Goal: Task Accomplishment & Management: Use online tool/utility

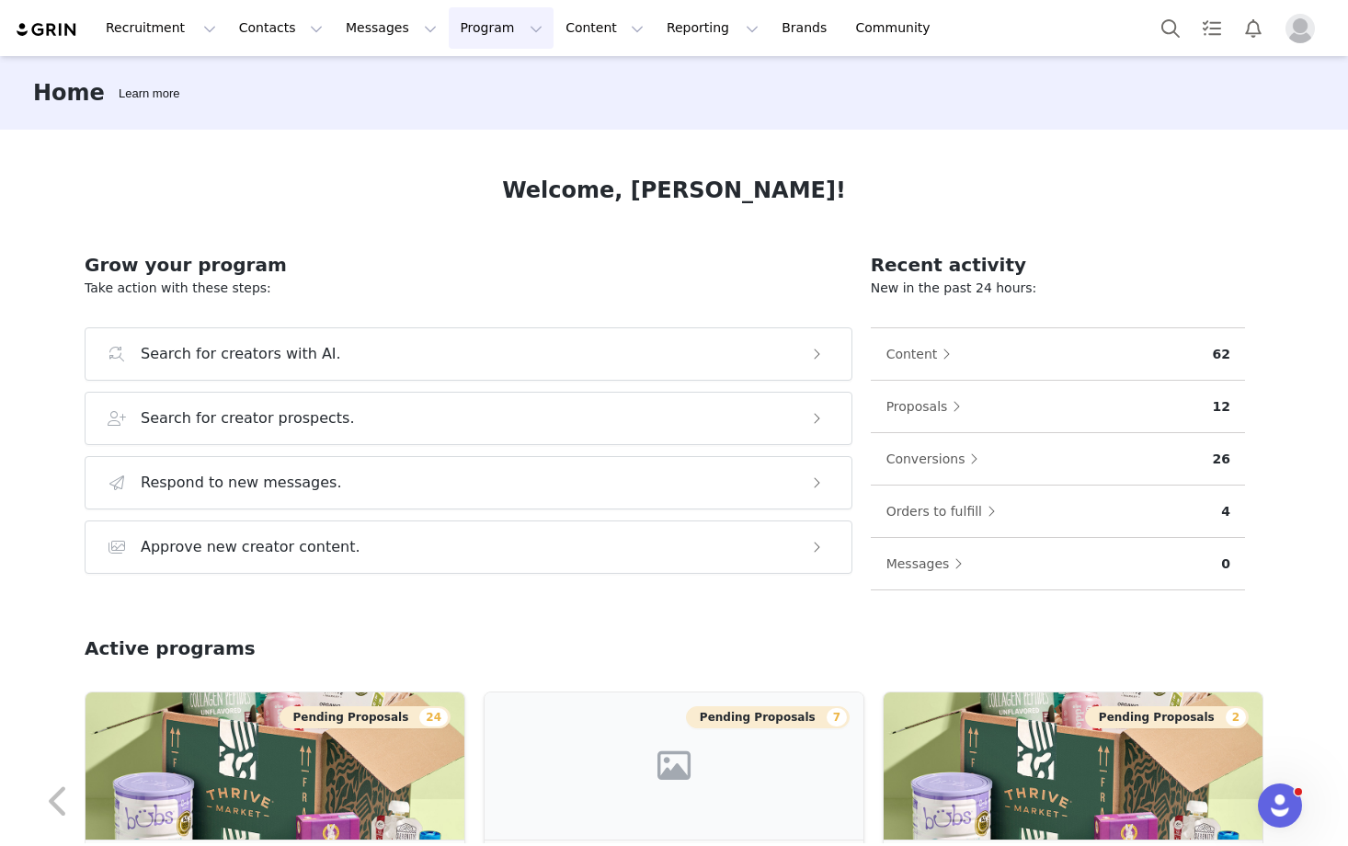
click at [465, 32] on button "Program Program" at bounding box center [501, 27] width 105 height 41
click at [472, 85] on p "Activations" at bounding box center [470, 81] width 71 height 19
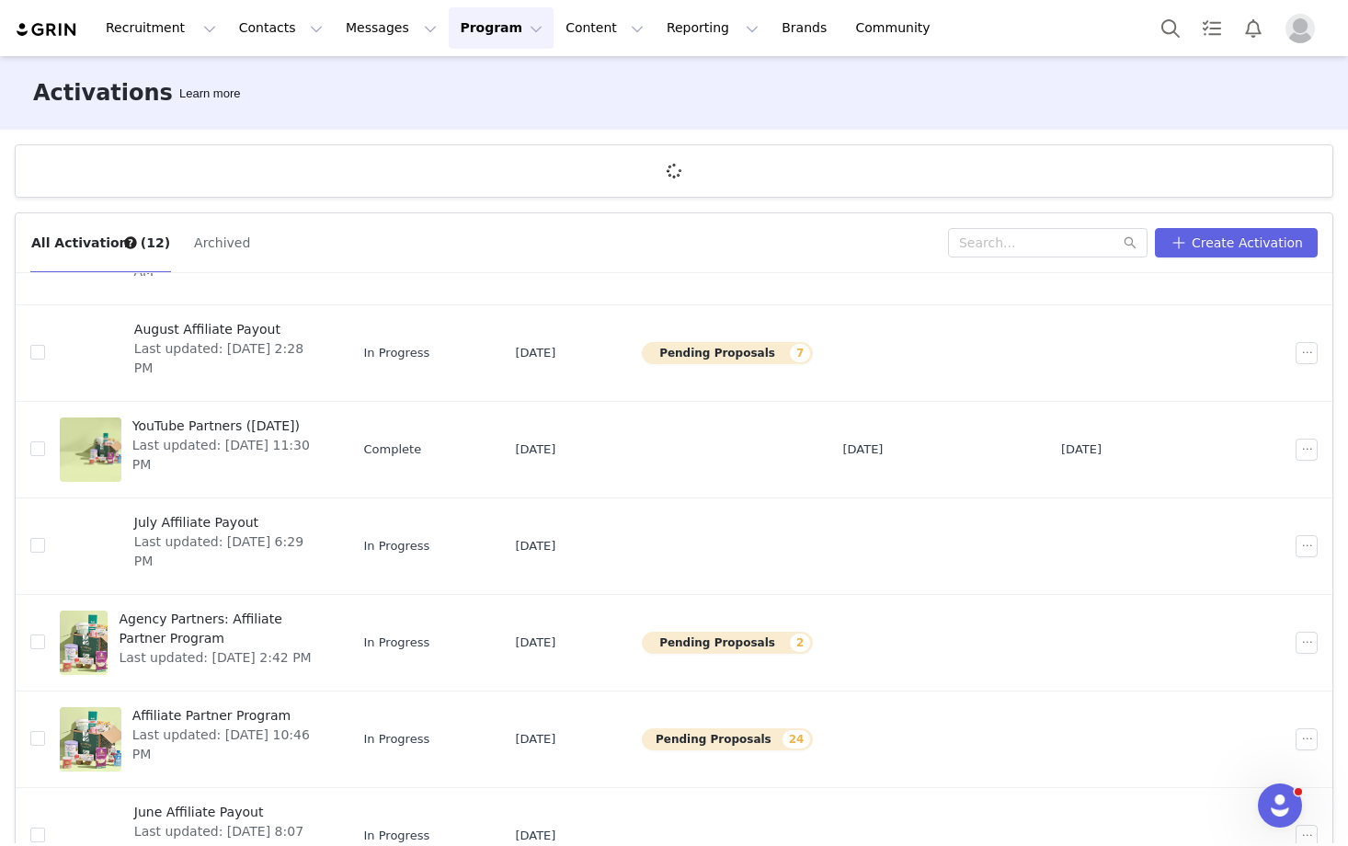
scroll to position [226, 0]
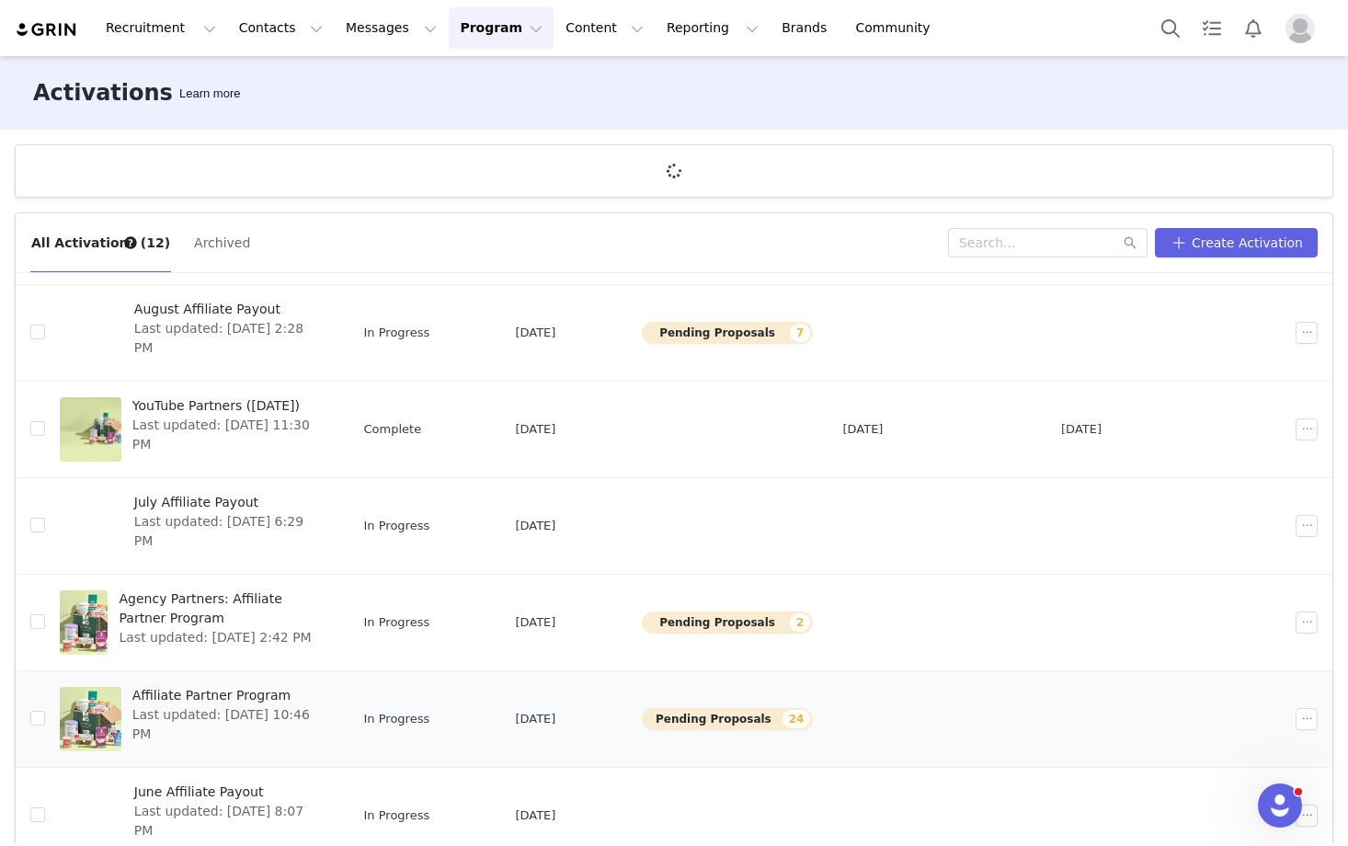
click at [204, 691] on span "Affiliate Partner Program" at bounding box center [227, 695] width 191 height 19
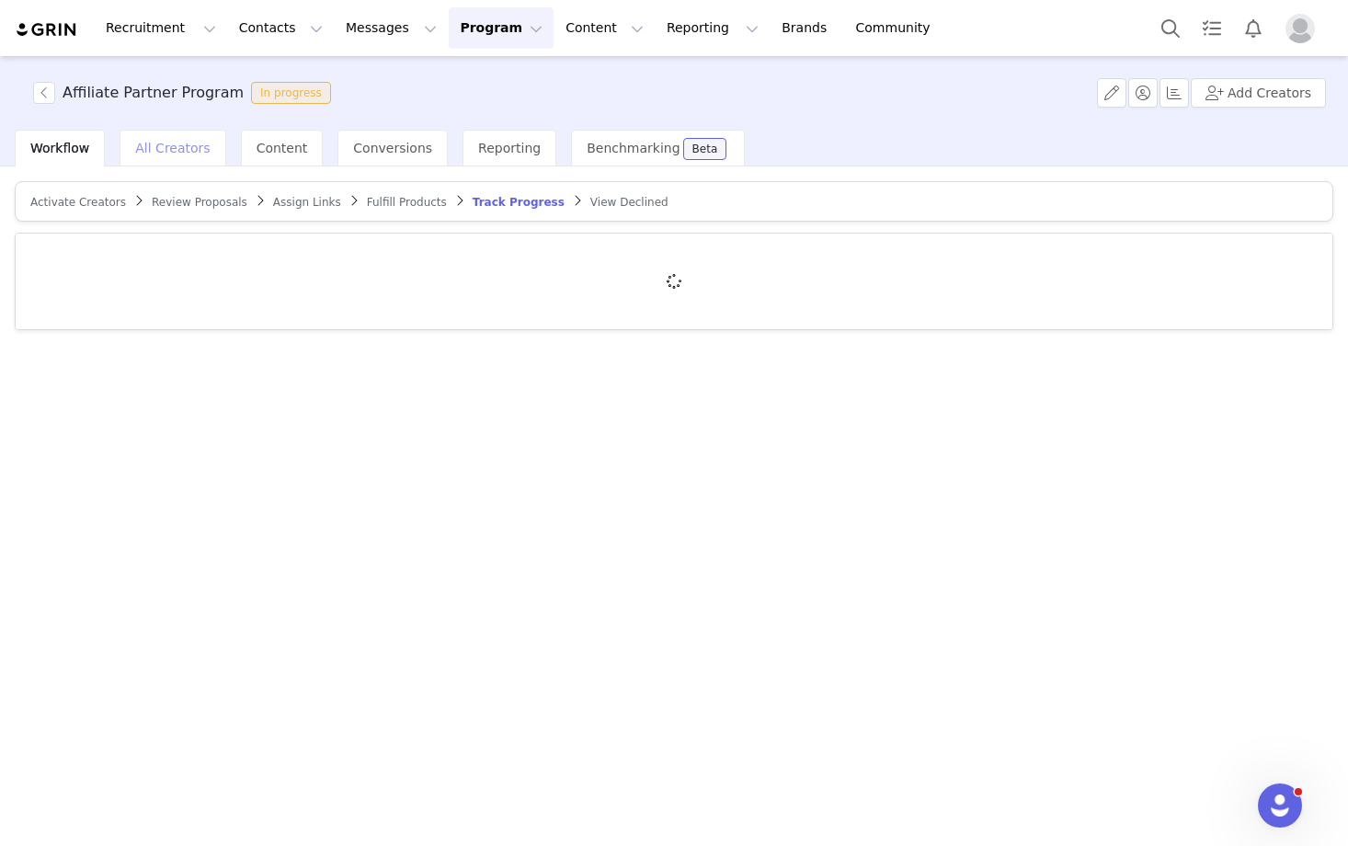
click at [194, 149] on span "All Creators" at bounding box center [172, 148] width 74 height 15
click at [78, 146] on span "Workflow" at bounding box center [59, 148] width 59 height 15
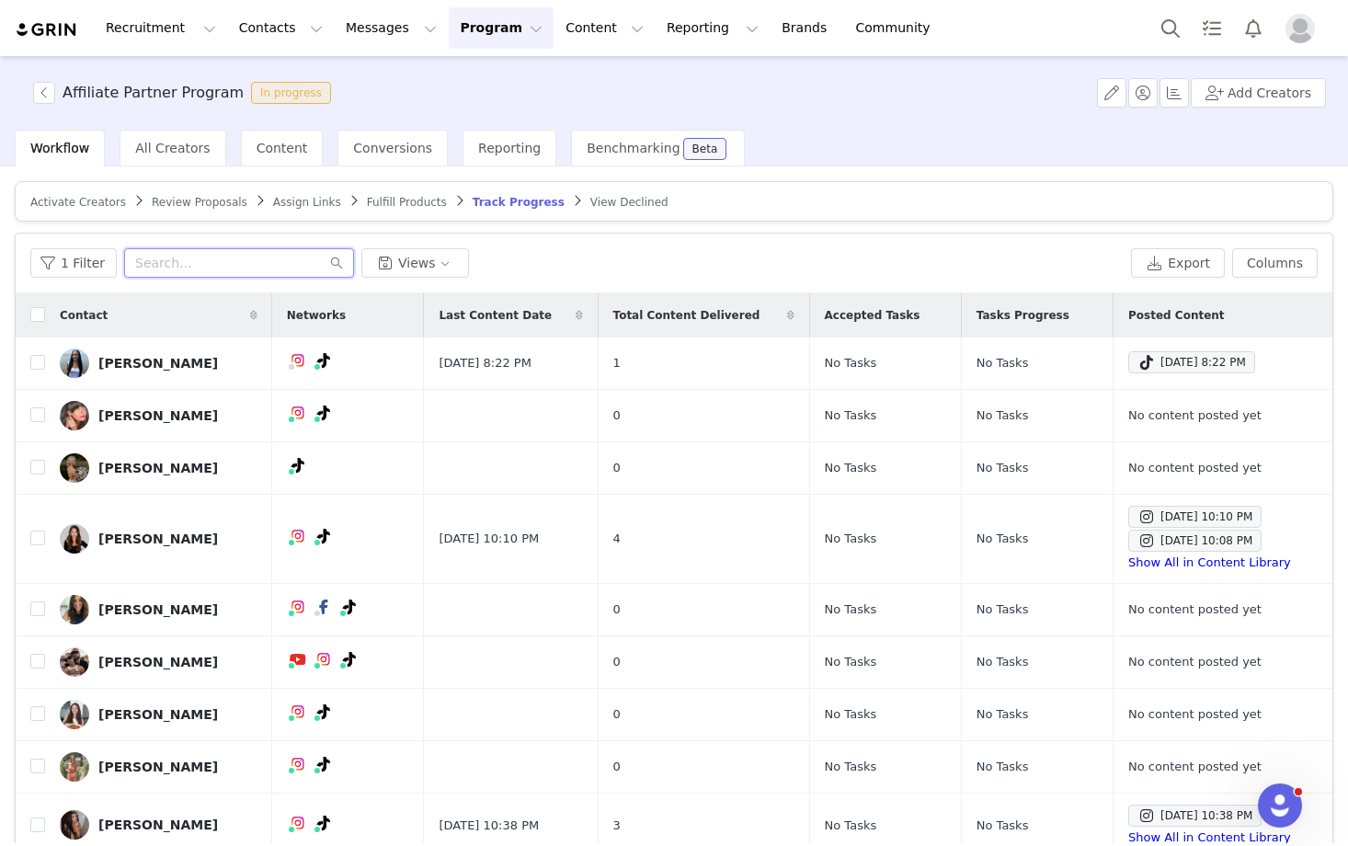
click at [188, 269] on input "text" at bounding box center [239, 262] width 230 height 29
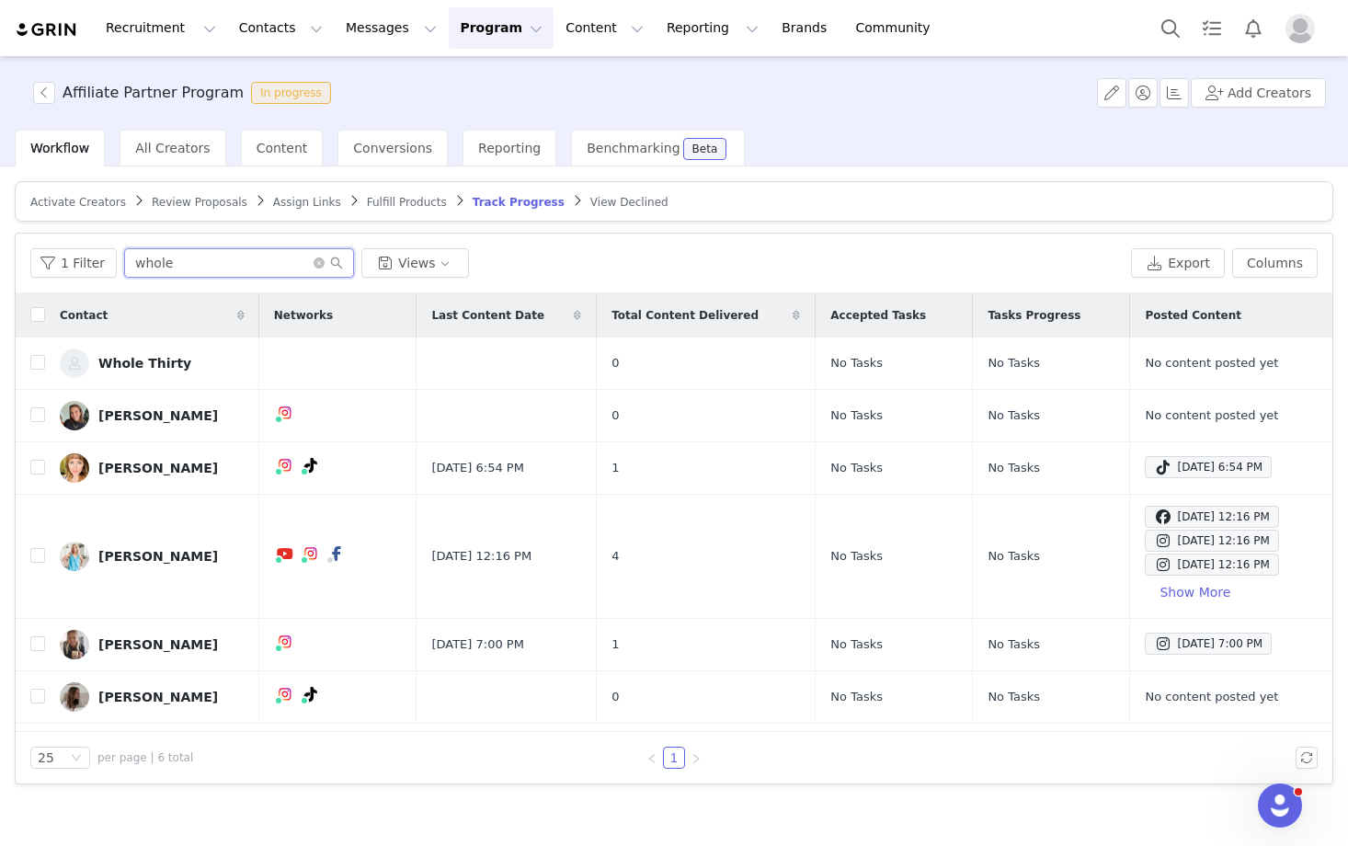
type input "whole"
click at [159, 353] on link "Whole Thirty" at bounding box center [152, 362] width 185 height 29
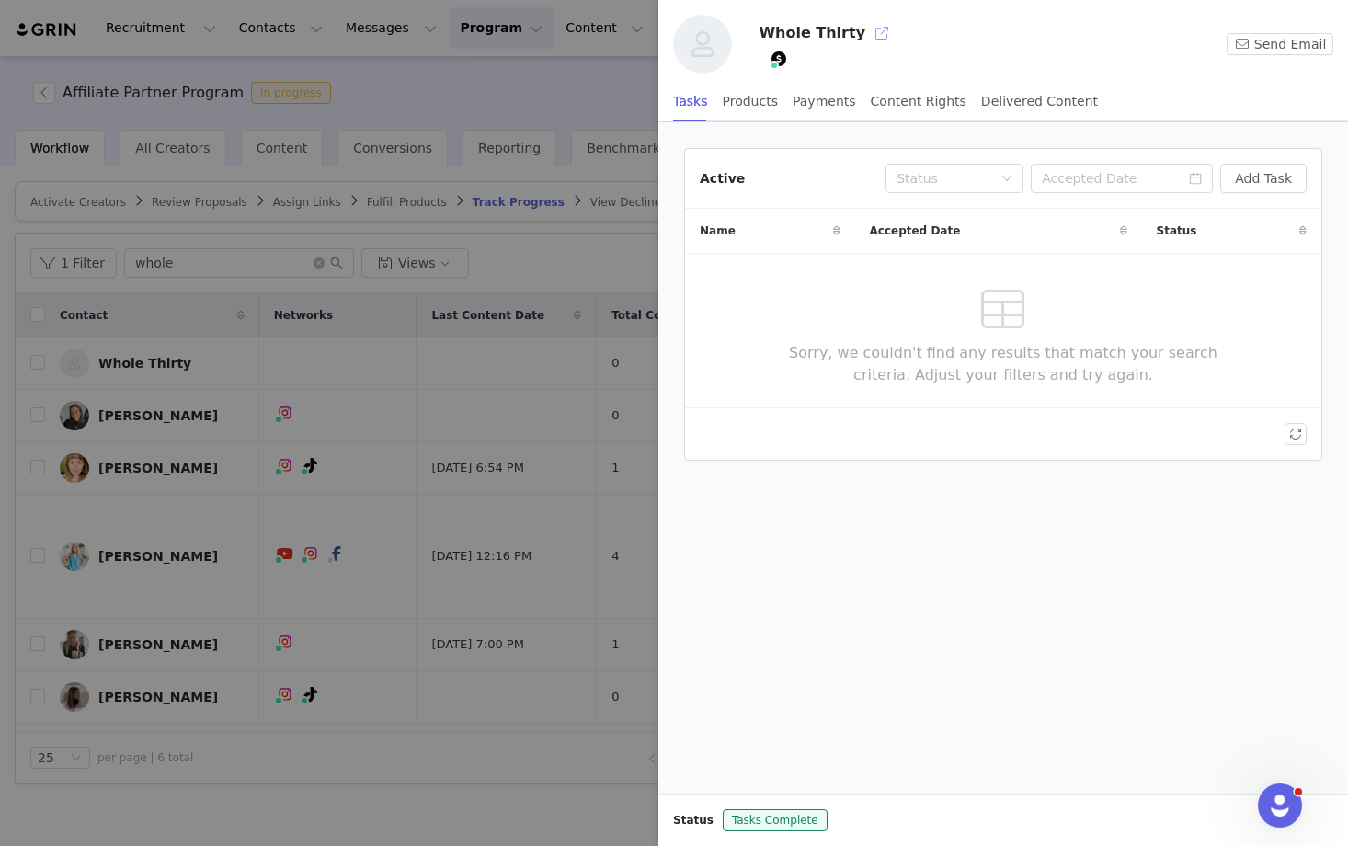
click at [867, 39] on button "button" at bounding box center [881, 32] width 29 height 29
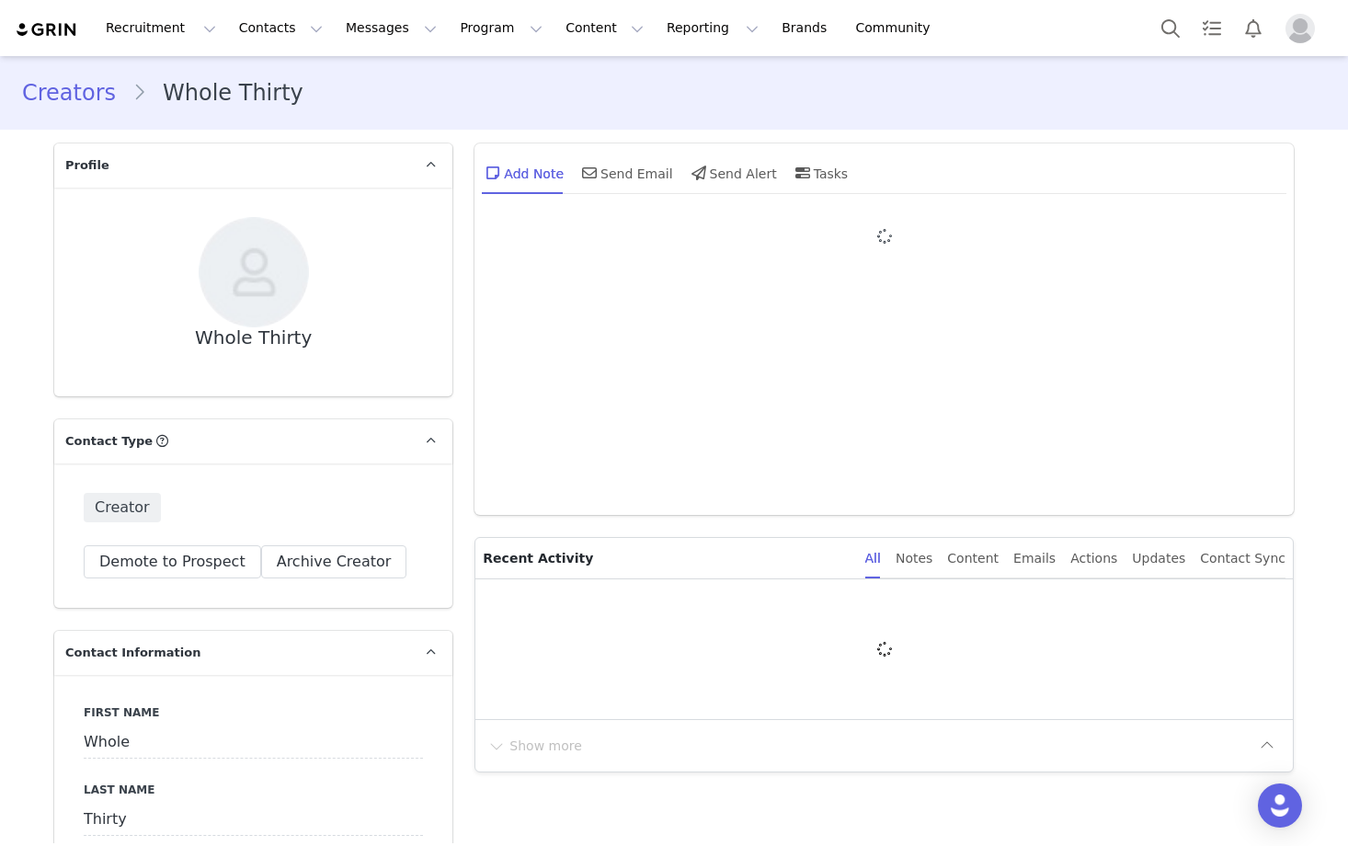
type input "+1 ([GEOGRAPHIC_DATA])"
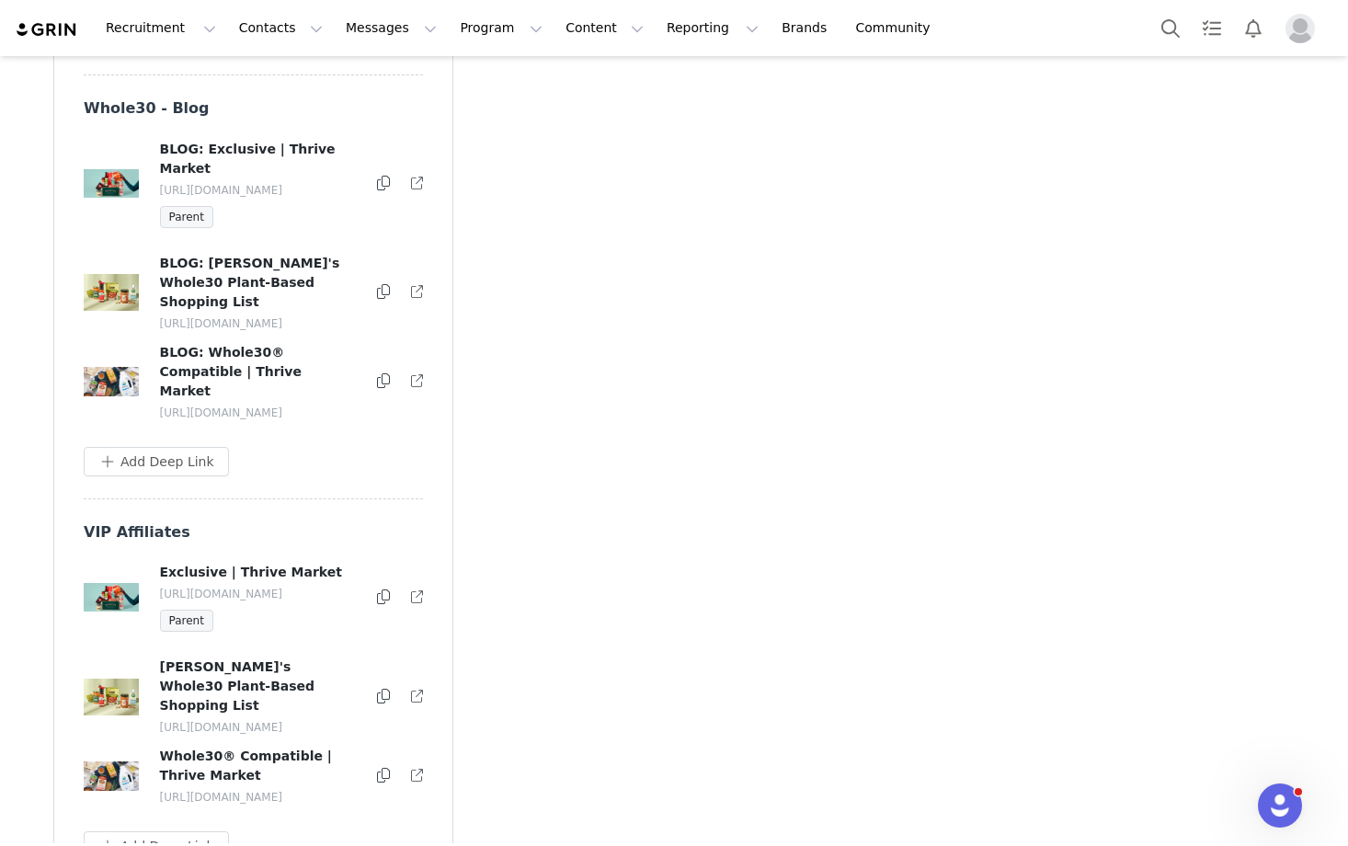
scroll to position [3363, 0]
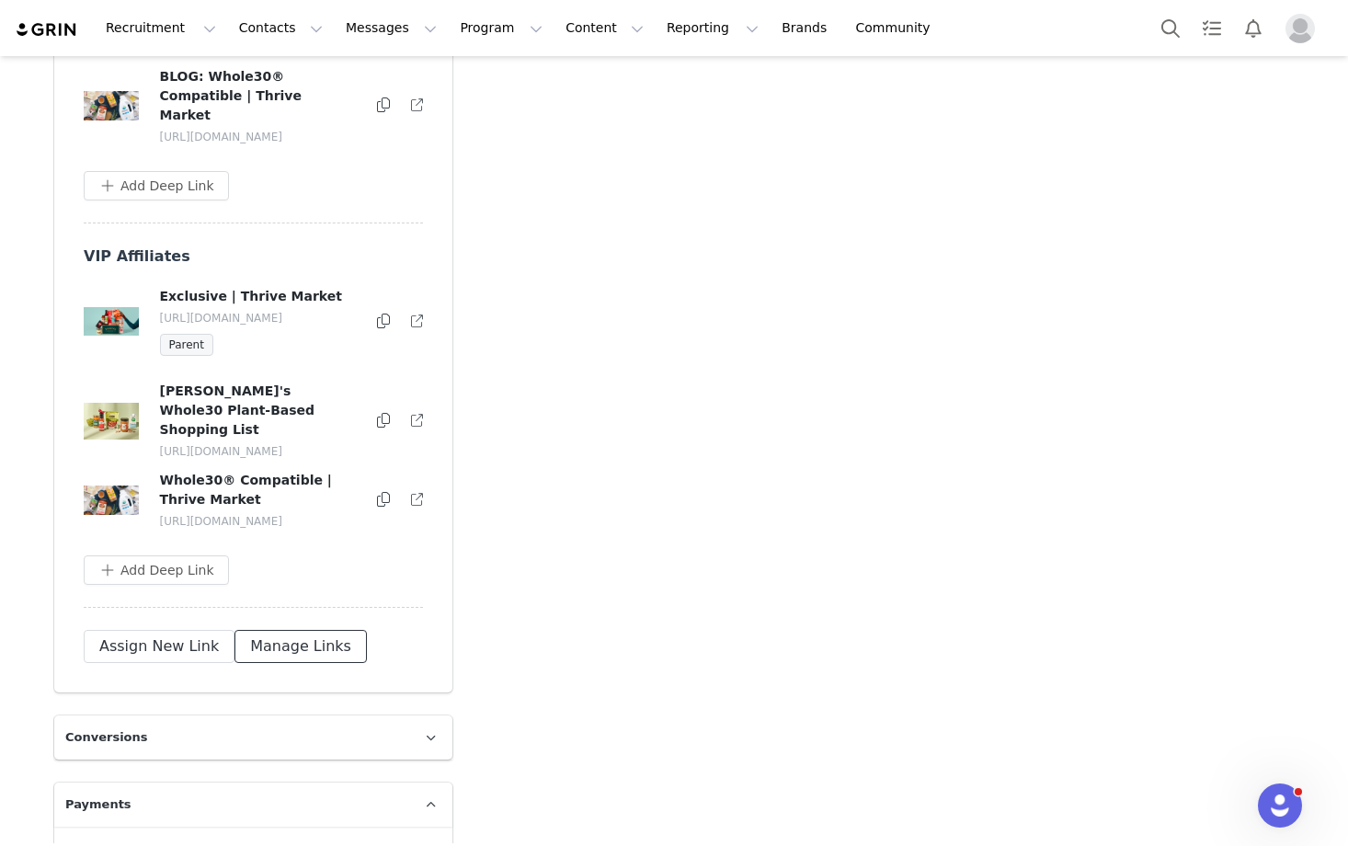
click at [252, 663] on button "Manage Links" at bounding box center [300, 646] width 132 height 33
click at [377, 432] on button "button" at bounding box center [379, 421] width 22 height 22
click at [264, 428] on h4 "Melissa's Whole30 Plant-Based Shopping List" at bounding box center [259, 411] width 198 height 58
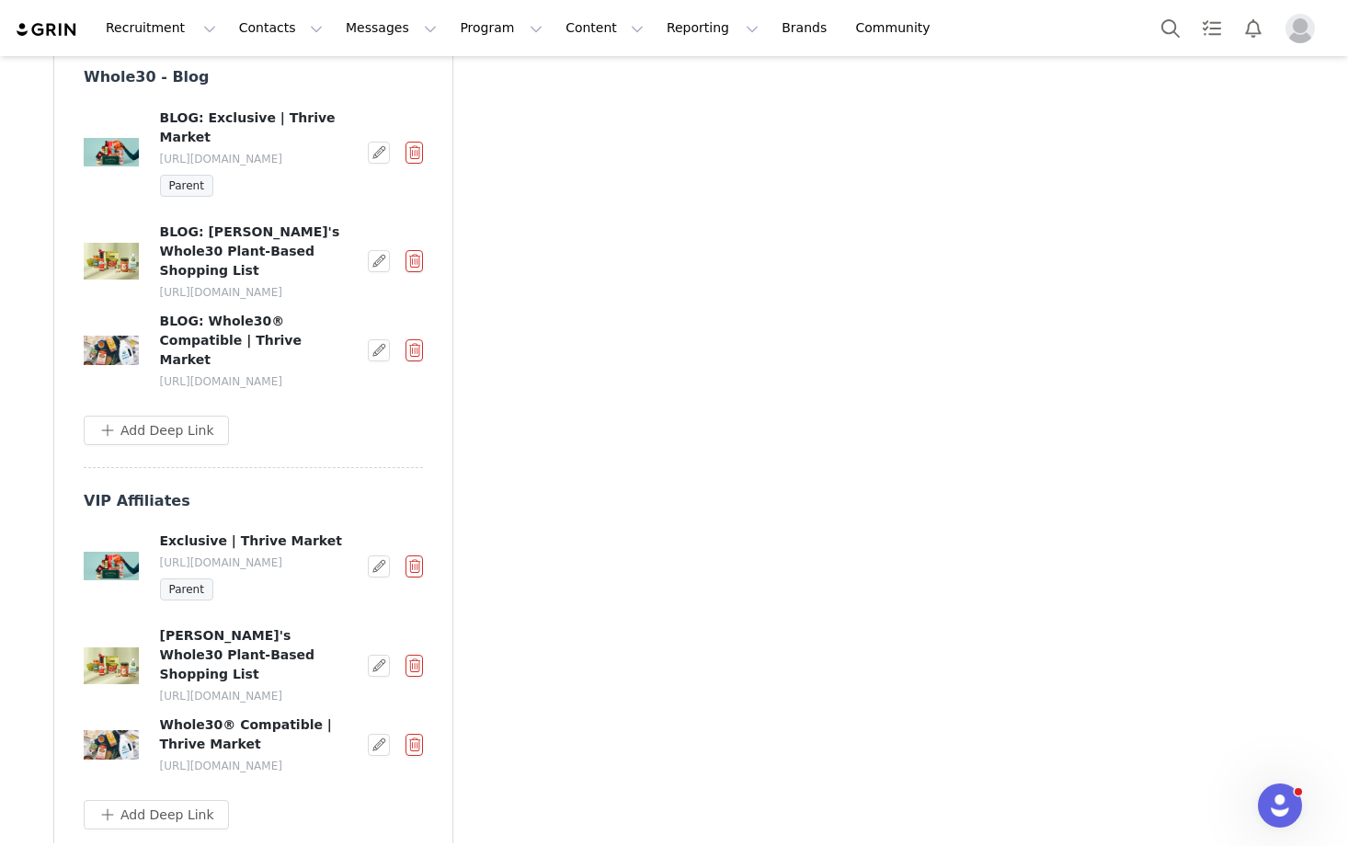
scroll to position [3109, 0]
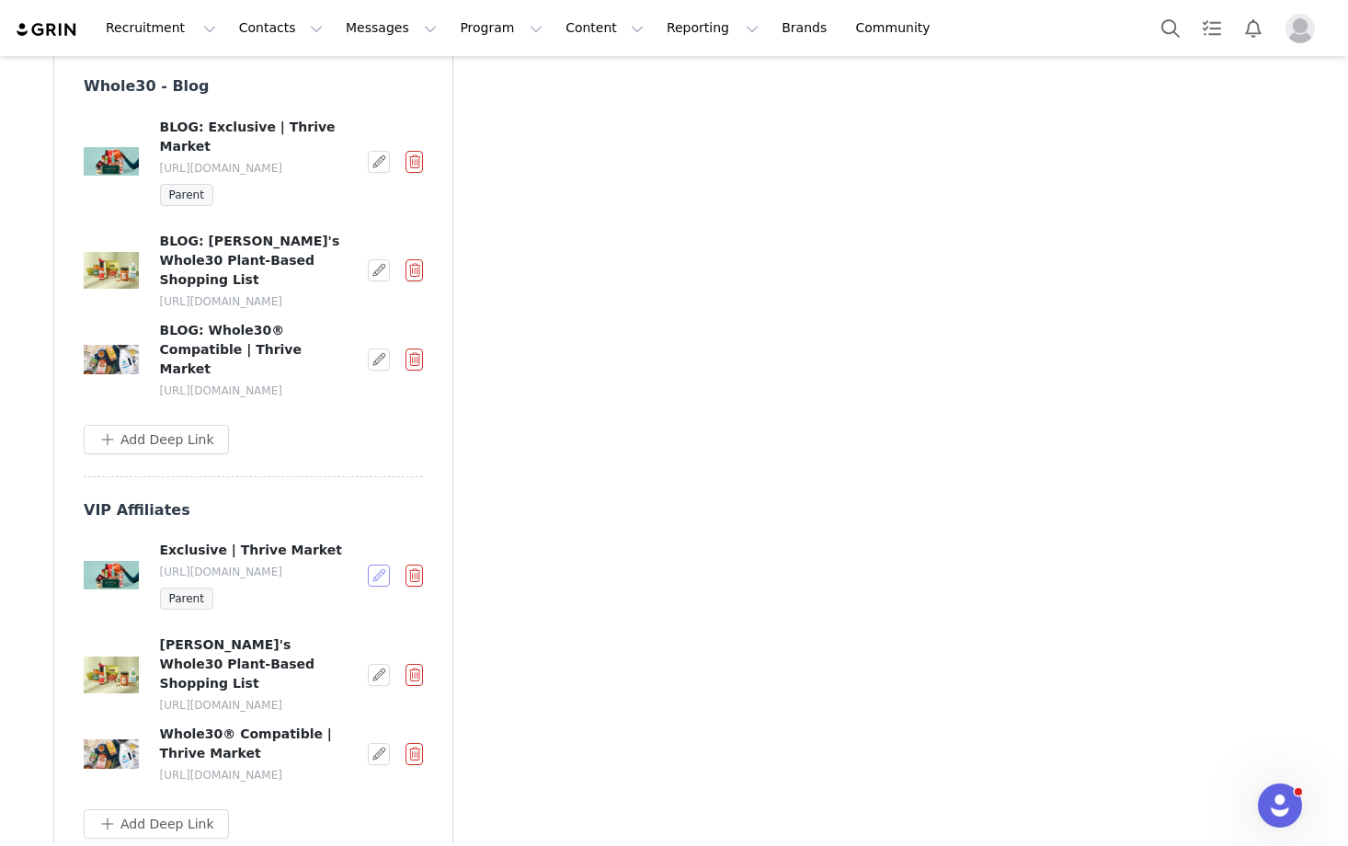
click at [378, 587] on button "button" at bounding box center [379, 575] width 22 height 22
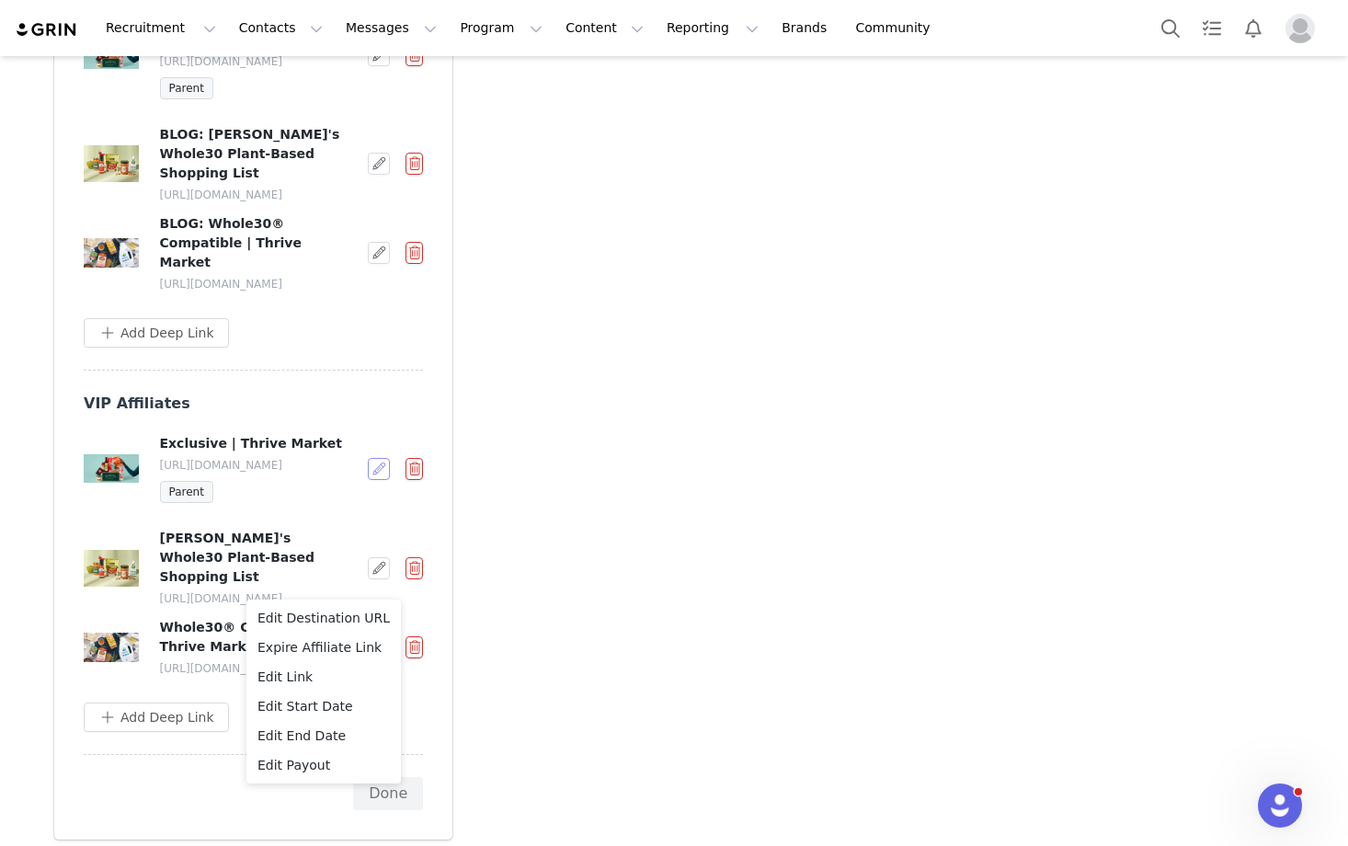
scroll to position [3220, 0]
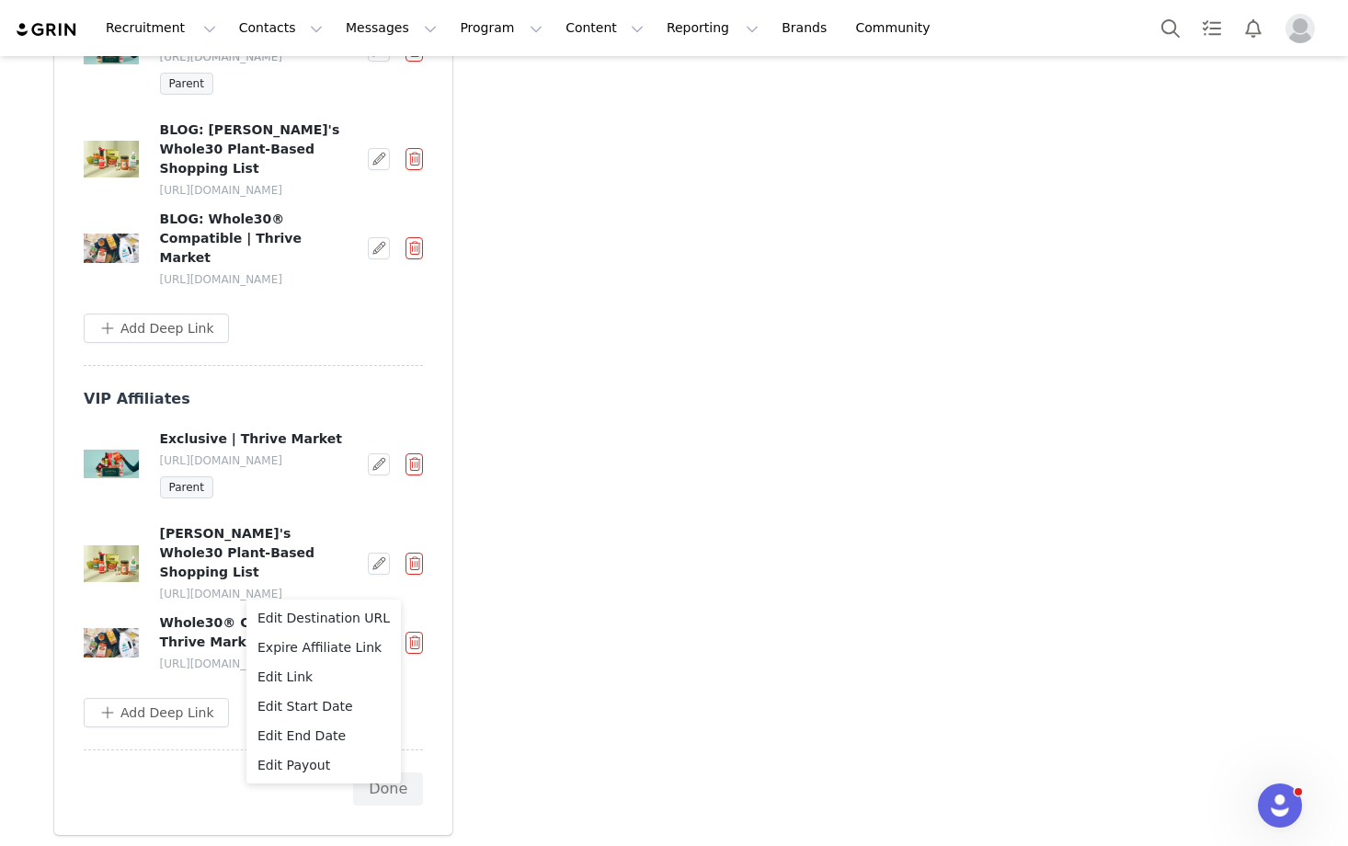
click at [437, 618] on div "Whole30 - Newsletter EMAIL: Exclusive | Thrive Market https://shop.thrivemarket…" at bounding box center [253, 164] width 398 height 1343
click at [378, 575] on button "button" at bounding box center [379, 564] width 22 height 22
click at [357, 615] on span "Edit Destination URL" at bounding box center [323, 613] width 132 height 20
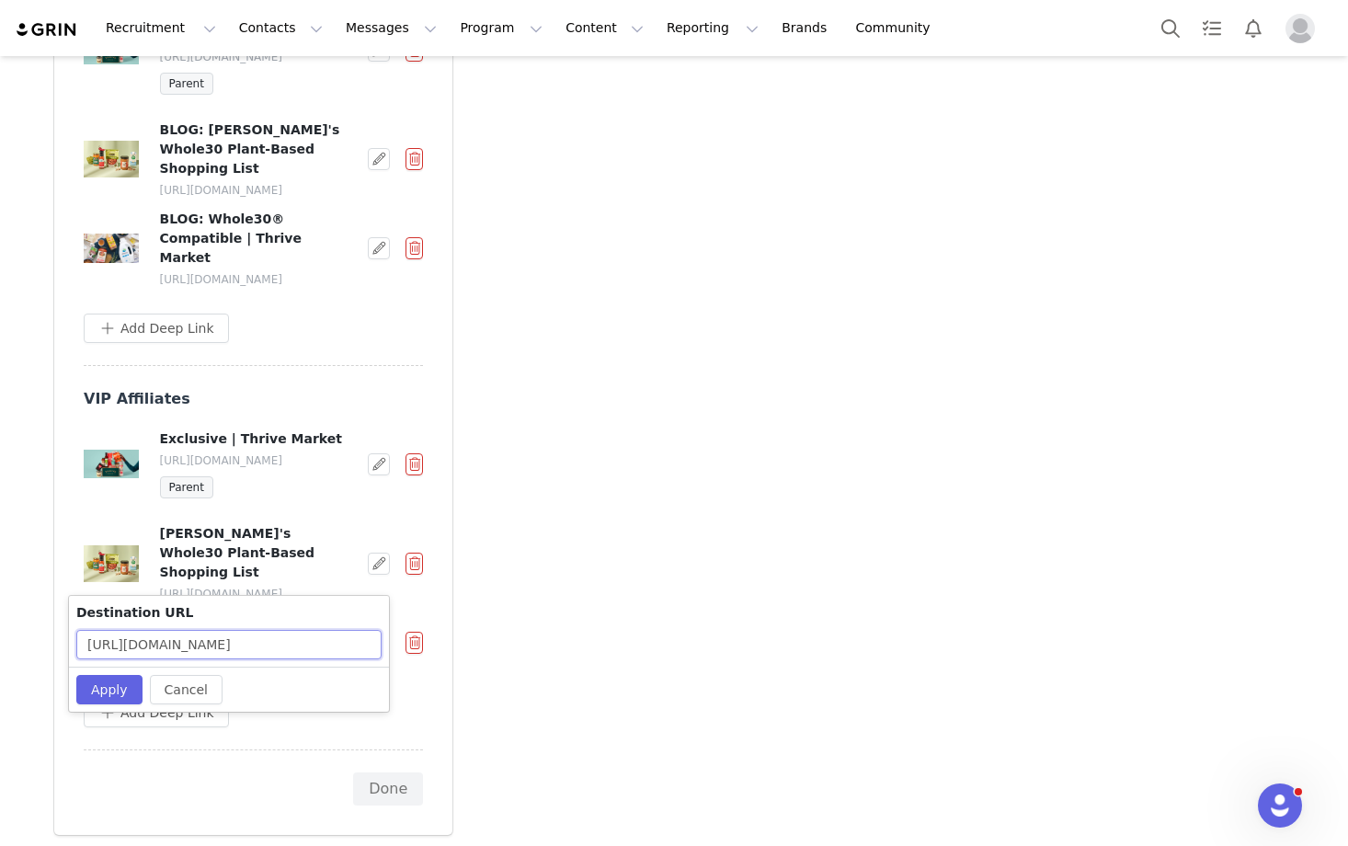
scroll to position [0, 147]
drag, startPoint x: 272, startPoint y: 641, endPoint x: 418, endPoint y: 641, distance: 146.2
click at [418, 641] on body "Recruitment Recruitment Creator Search Curated Lists Landing Pages Web Extensio…" at bounding box center [674, 423] width 1348 height 846
click at [319, 641] on input "https://thrivemarket.com/p/melissas-whole30-plant-based-shopping-list" at bounding box center [228, 644] width 305 height 29
drag, startPoint x: 288, startPoint y: 641, endPoint x: 419, endPoint y: 641, distance: 131.5
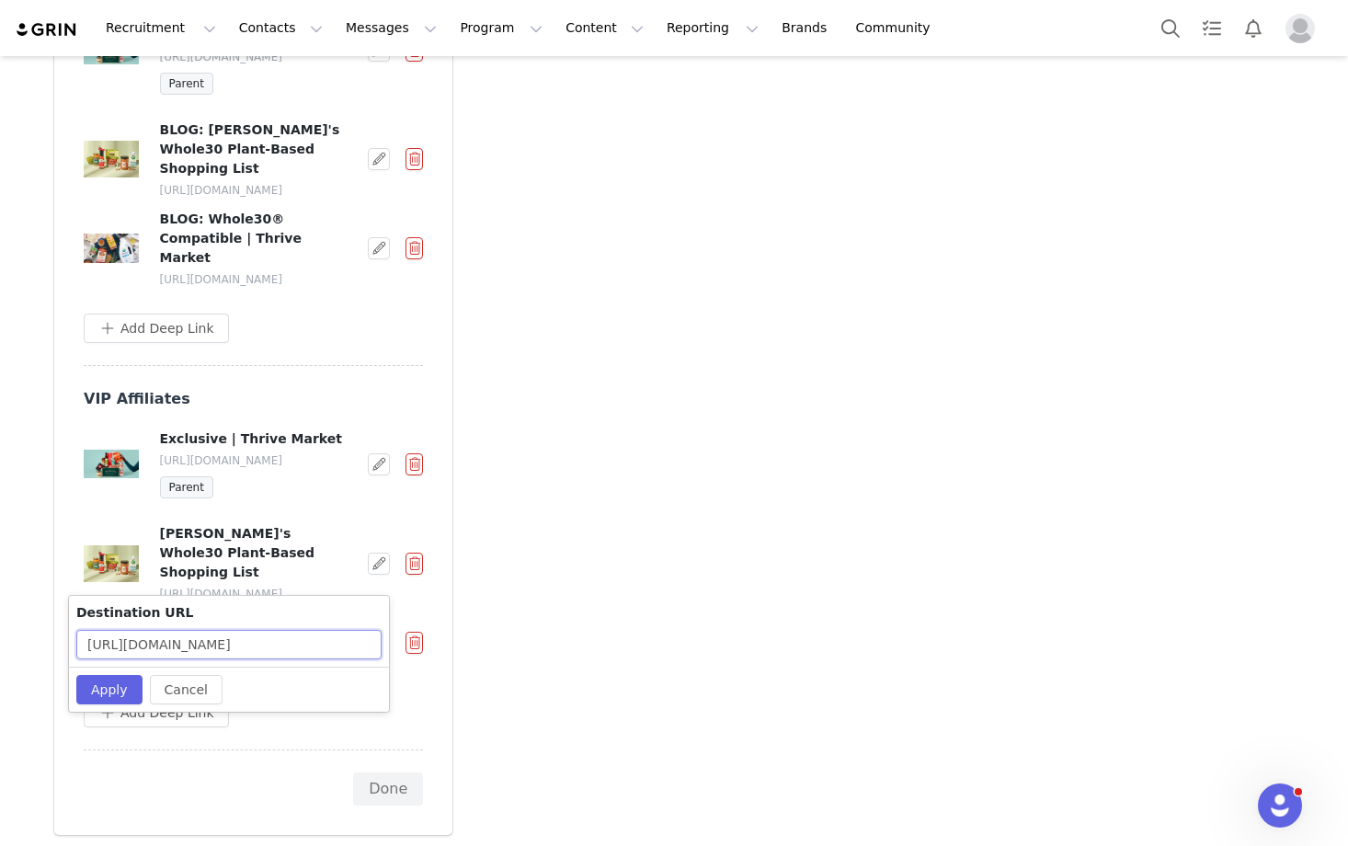
click at [419, 641] on body "Recruitment Recruitment Creator Search Curated Lists Landing Pages Web Extensio…" at bounding box center [674, 423] width 1348 height 846
click at [173, 688] on button "Cancel" at bounding box center [186, 689] width 73 height 29
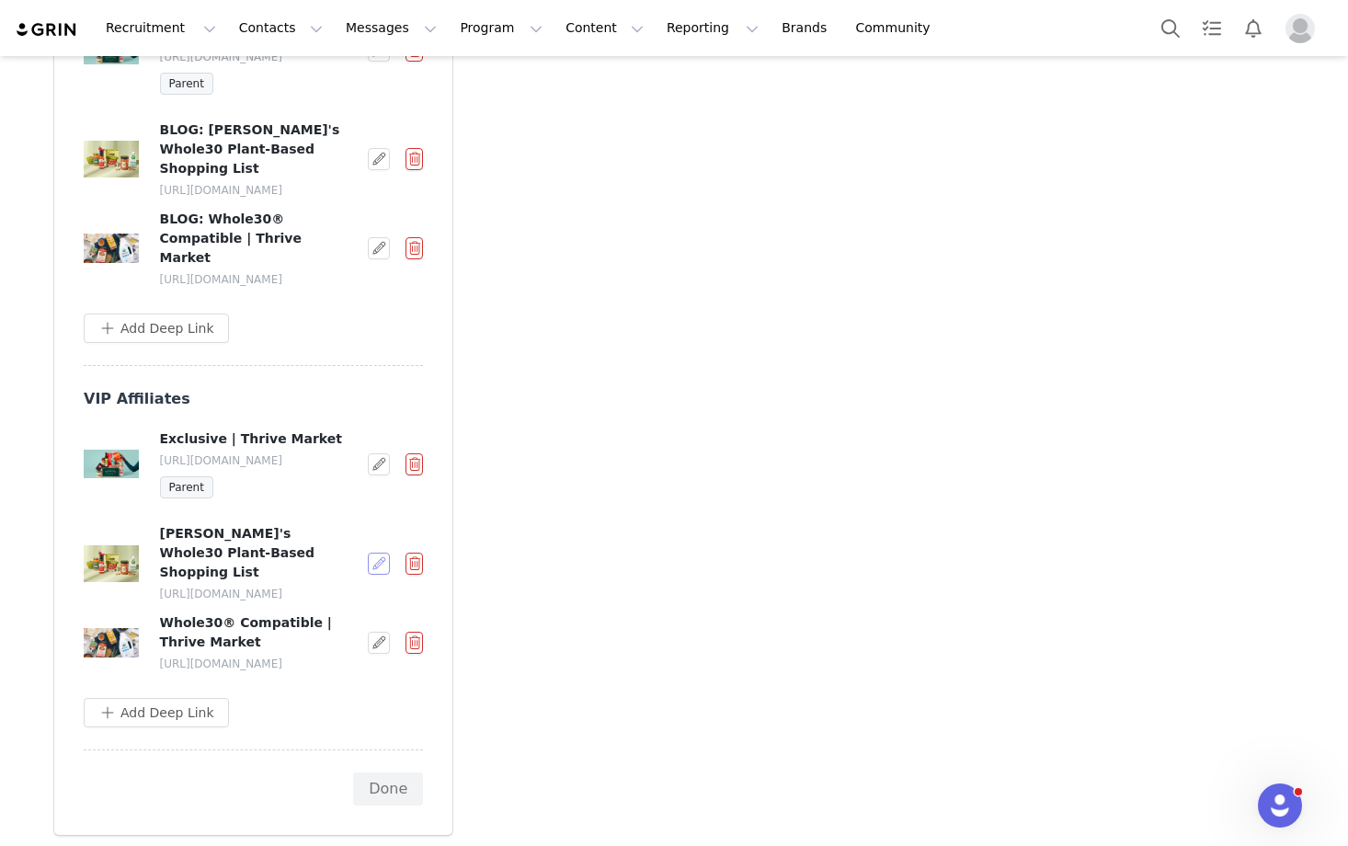
click at [381, 575] on button "button" at bounding box center [379, 564] width 22 height 22
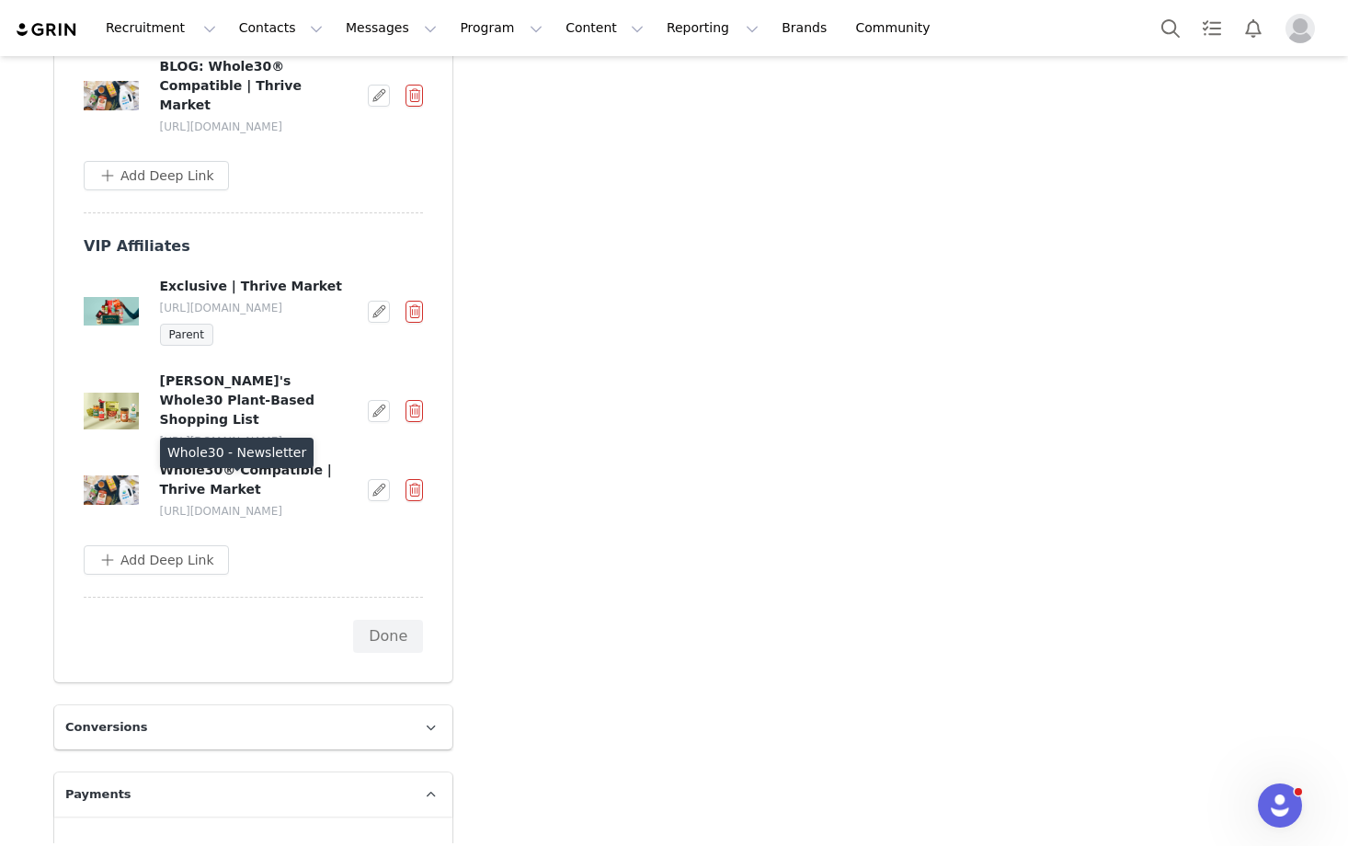
scroll to position [3392, 0]
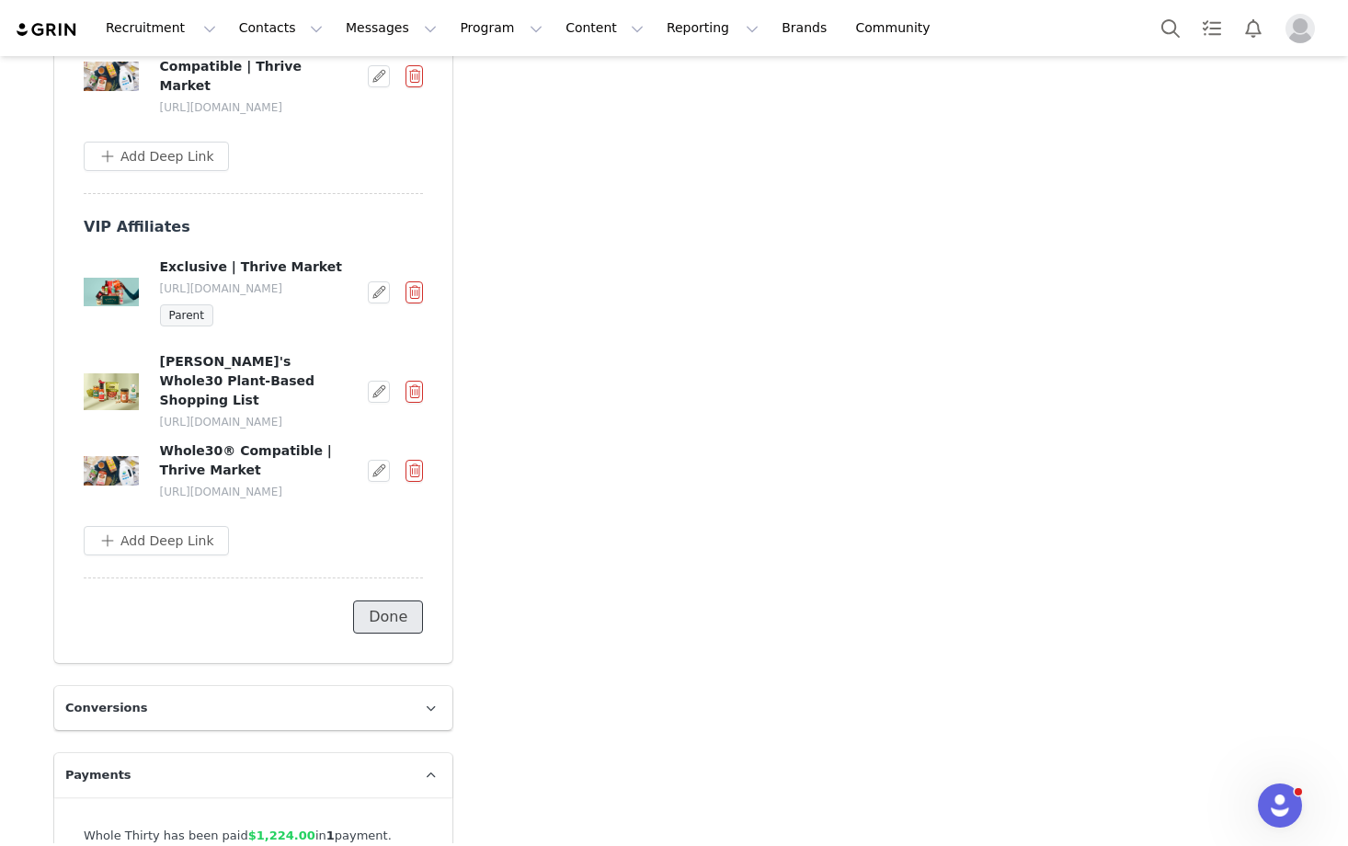
click at [393, 633] on button "Done" at bounding box center [388, 616] width 70 height 33
click at [188, 633] on button "Assign New Link" at bounding box center [159, 616] width 151 height 33
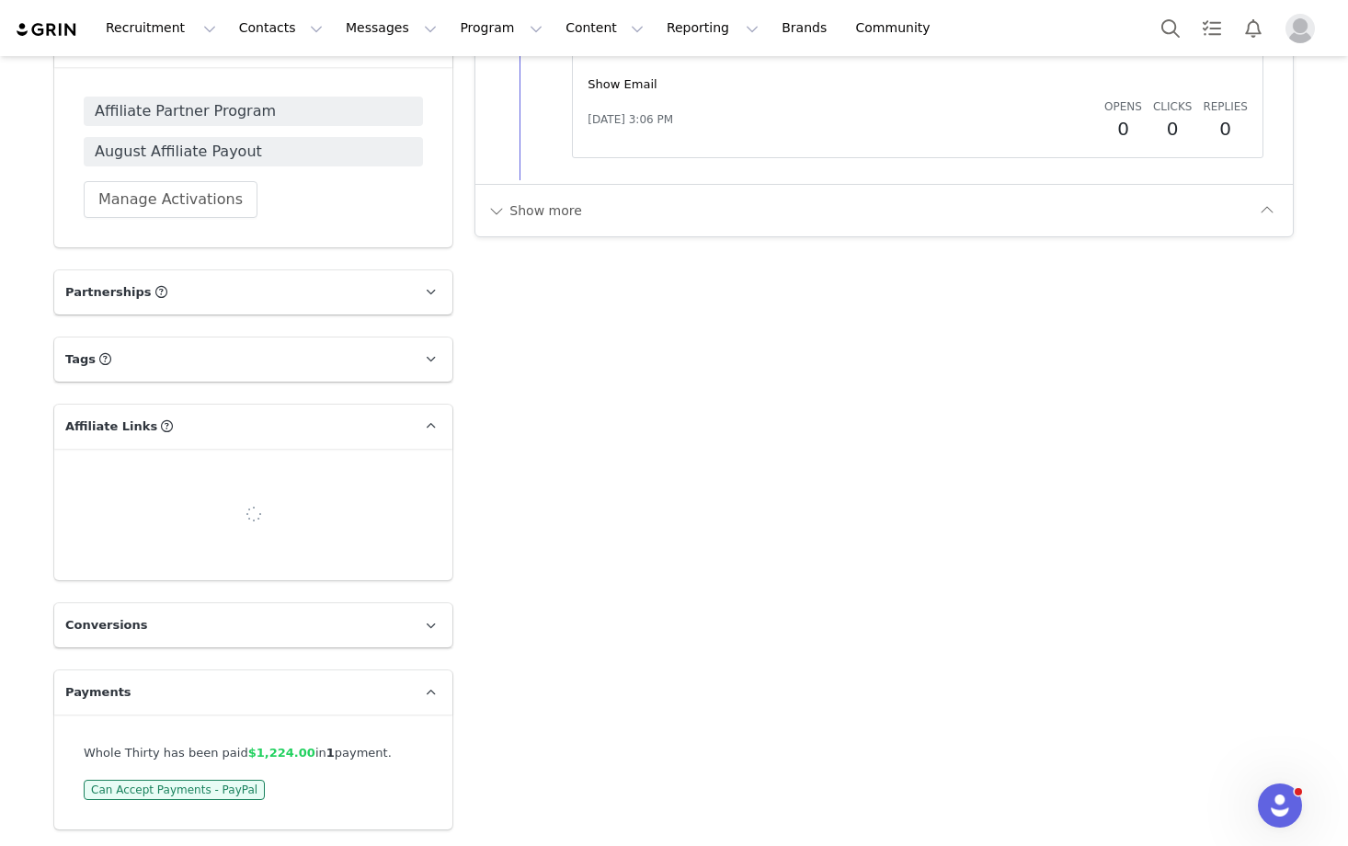
scroll to position [2300, 0]
select select
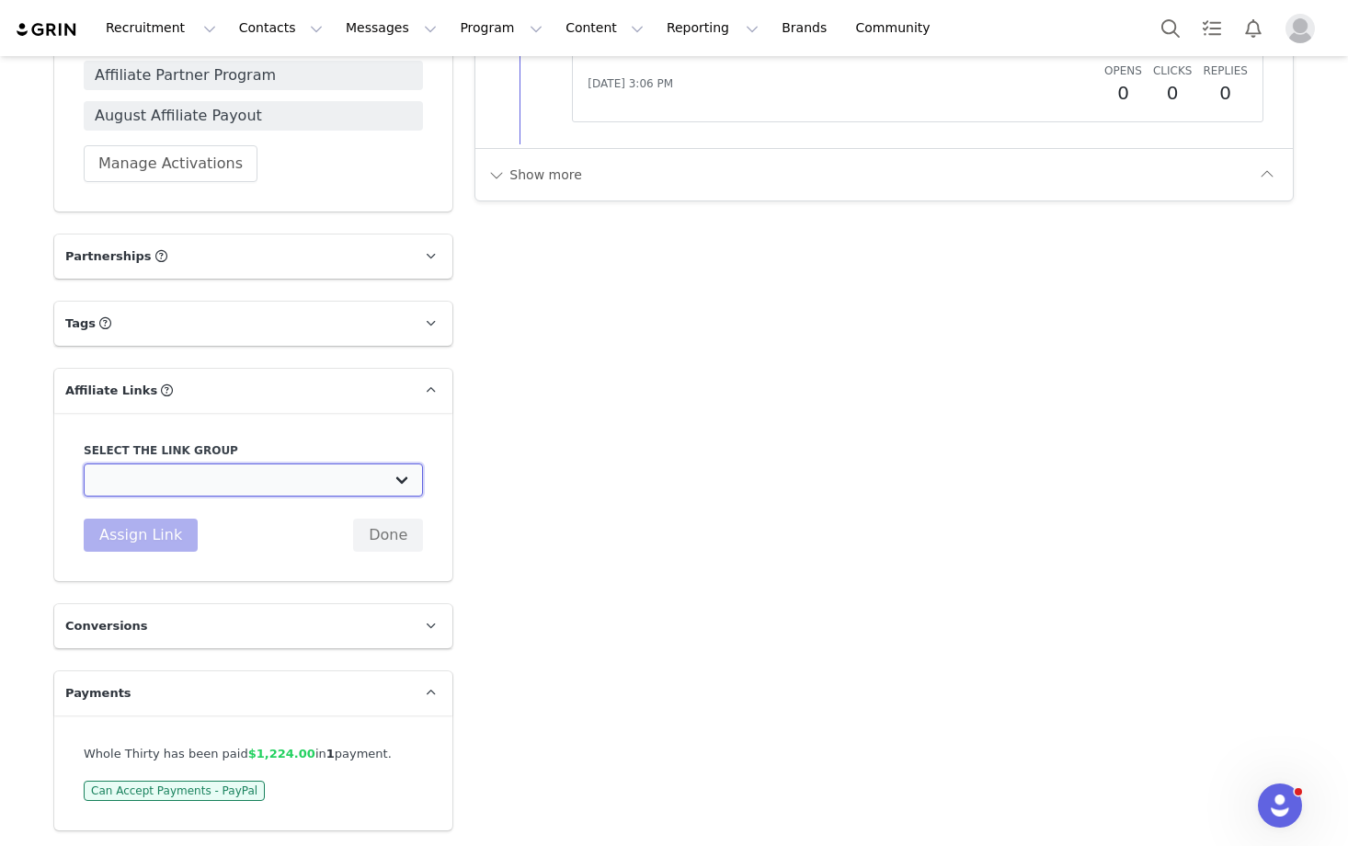
click at [212, 479] on select "Affiliate Partners: https://www.thrivemarket.com/grin" at bounding box center [253, 479] width 339 height 33
click at [390, 535] on button "Done" at bounding box center [388, 534] width 70 height 33
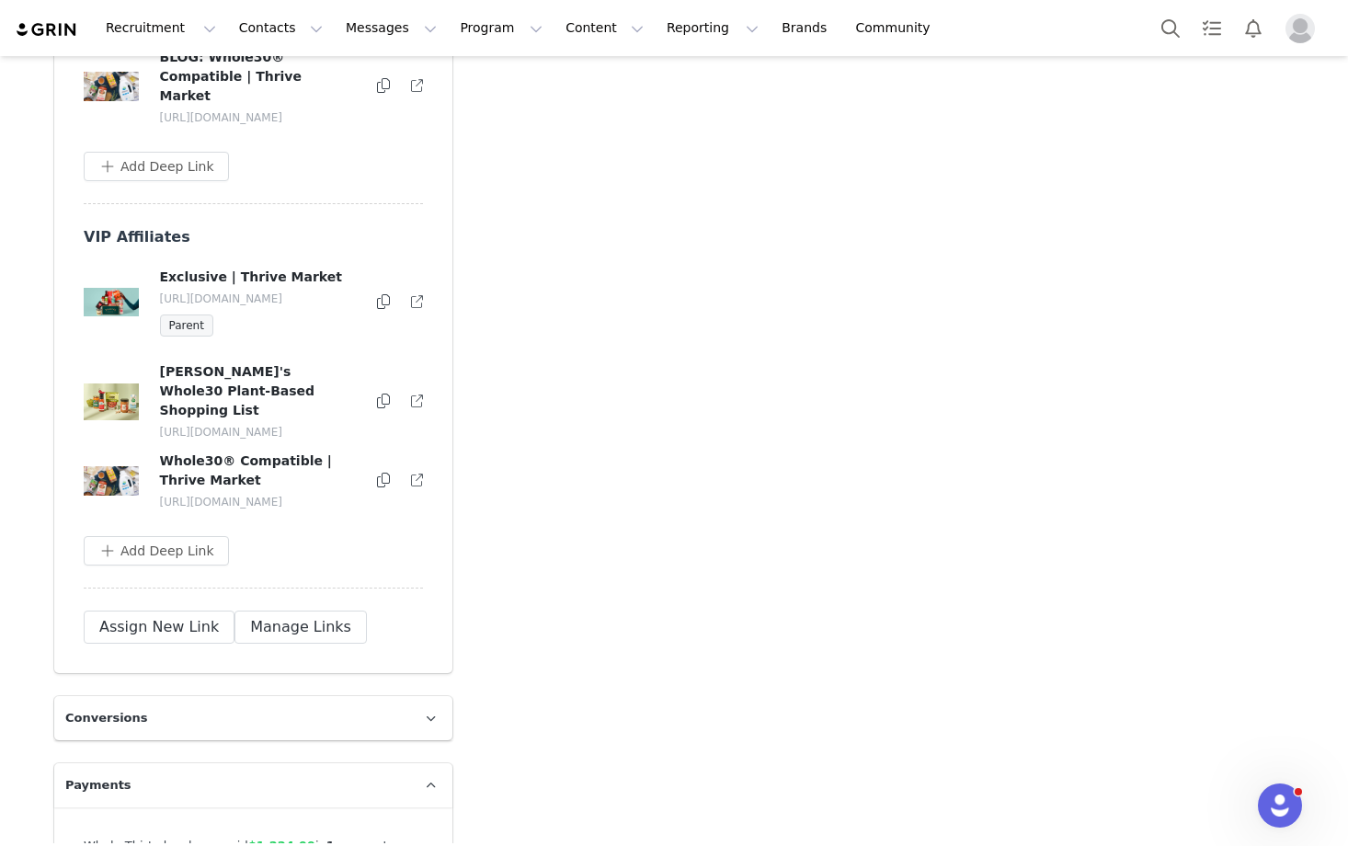
scroll to position [3411, 0]
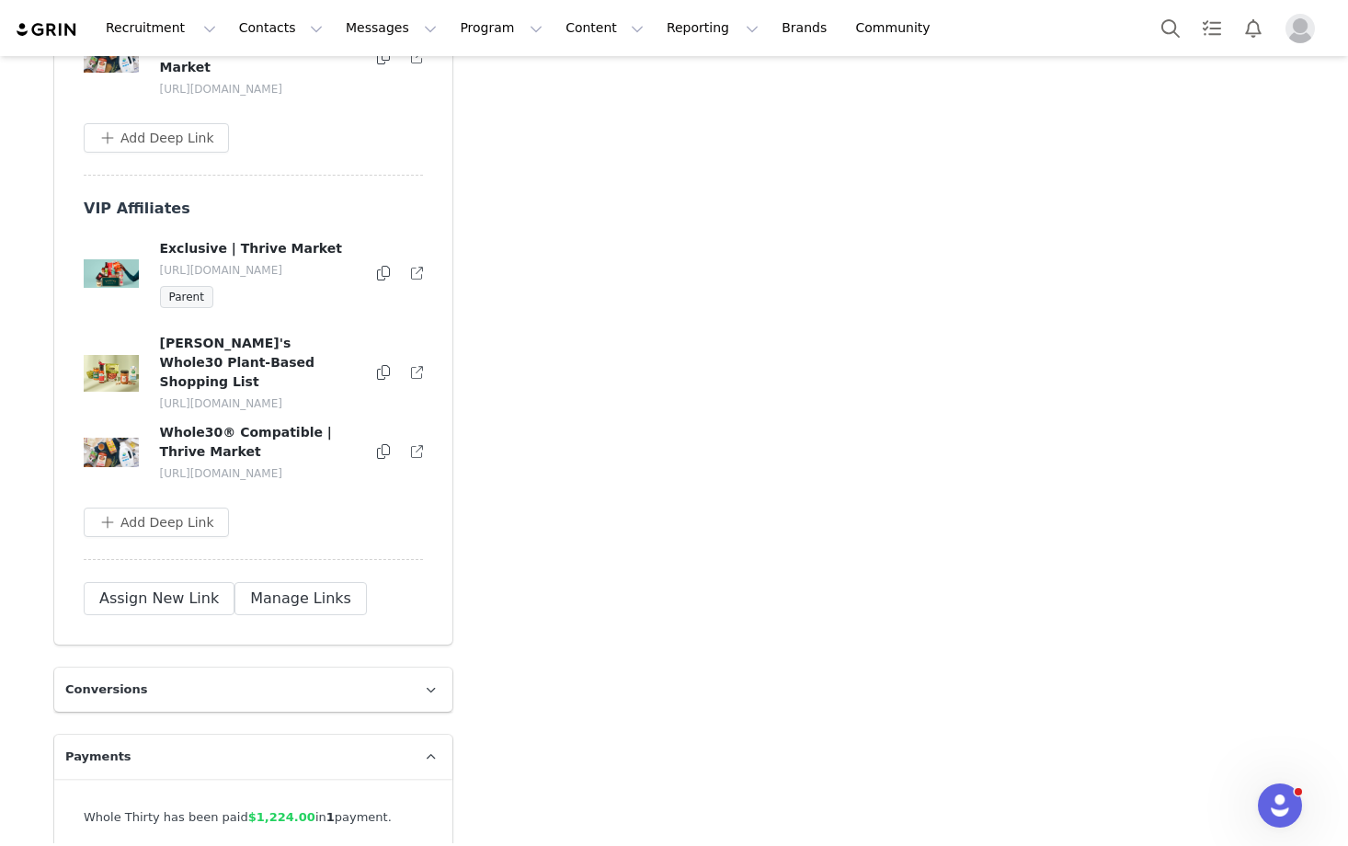
click at [292, 615] on button "Manage Links" at bounding box center [300, 598] width 132 height 33
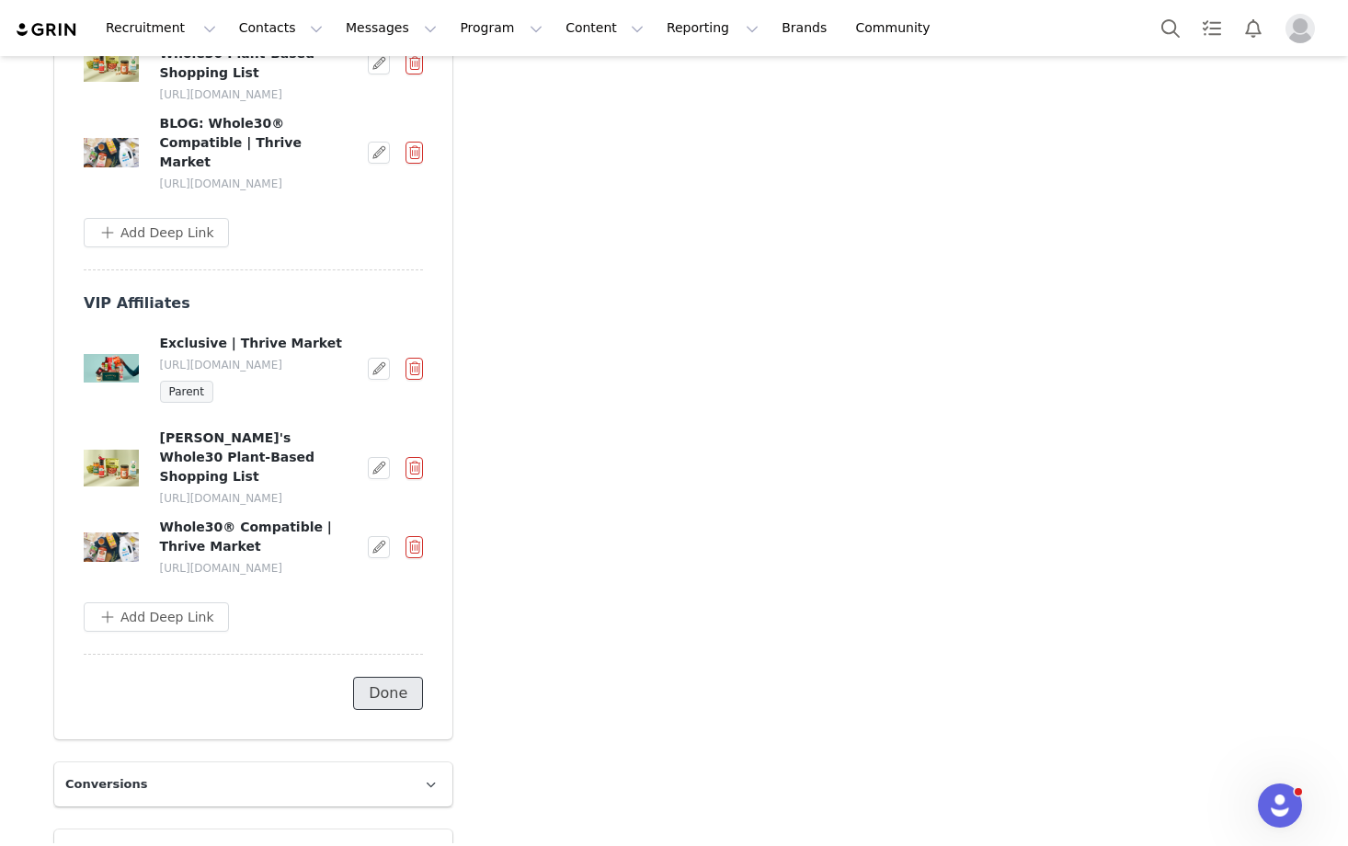
click at [399, 710] on button "Done" at bounding box center [388, 693] width 70 height 33
click at [284, 710] on button "Manage Links" at bounding box center [300, 693] width 132 height 33
click at [370, 558] on button "button" at bounding box center [379, 547] width 22 height 22
click at [266, 556] on h4 "Whole30® Compatible | Thrive Market" at bounding box center [259, 537] width 198 height 39
